Goal: Find specific page/section: Find specific page/section

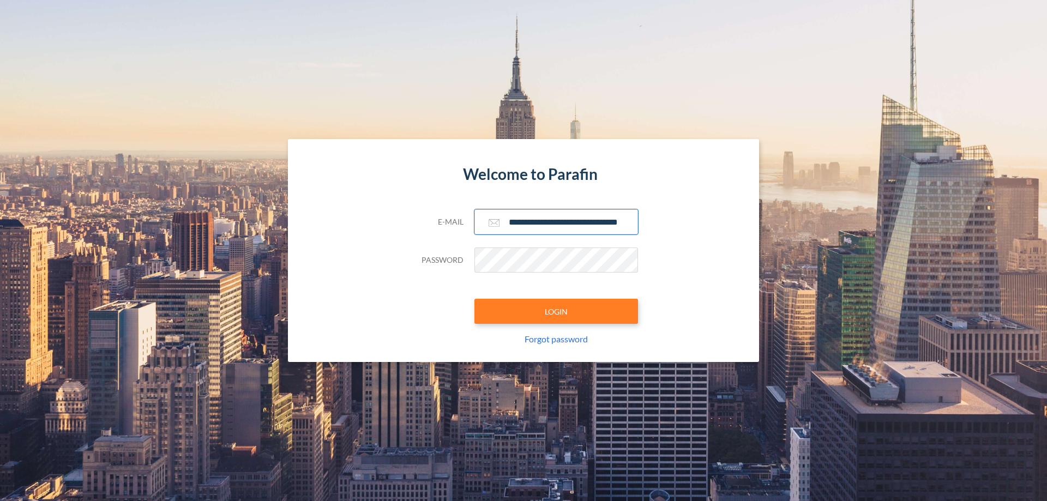
type input "**********"
click at [556, 311] on button "LOGIN" at bounding box center [556, 311] width 164 height 25
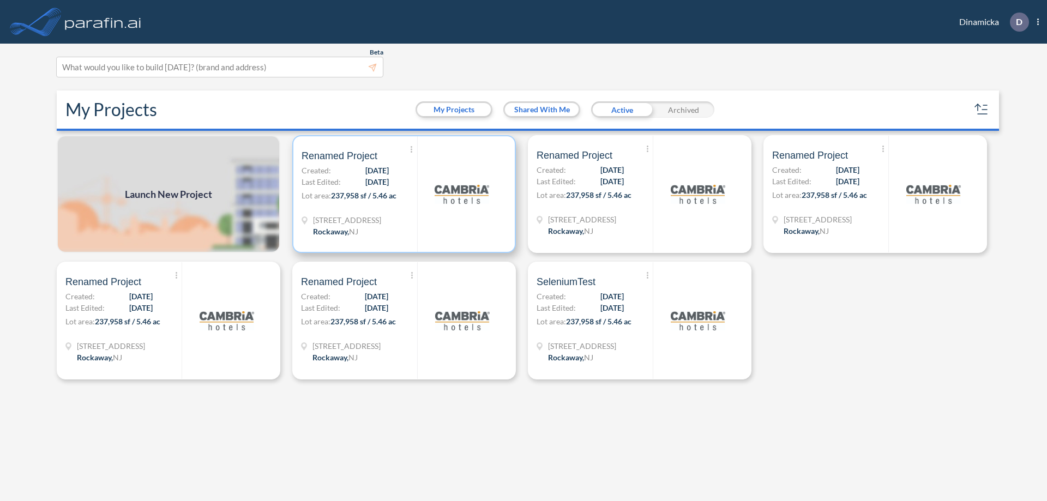
scroll to position [3, 0]
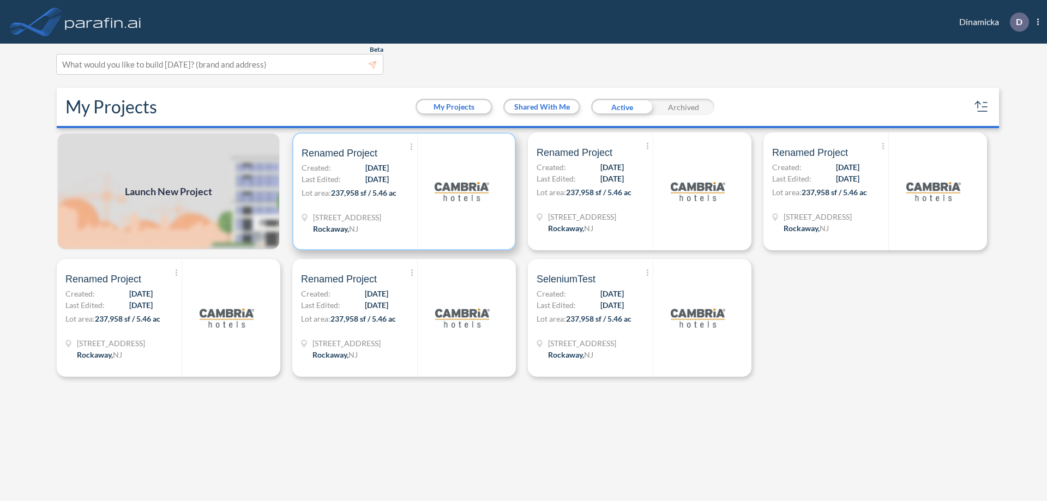
click at [404, 191] on p "Lot area: 237,958 sf / 5.46 ac" at bounding box center [360, 195] width 116 height 16
